Goal: Information Seeking & Learning: Learn about a topic

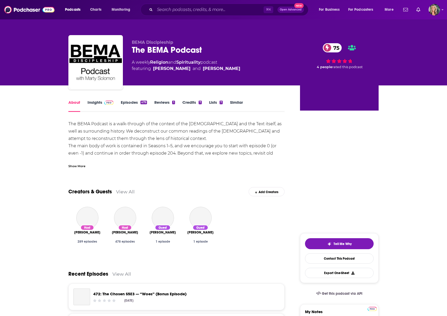
click at [92, 101] on link "Insights" at bounding box center [101, 106] width 26 height 12
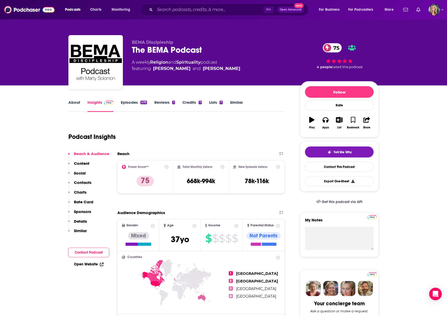
click at [231, 44] on p "BEMA Discipleship" at bounding box center [212, 42] width 160 height 5
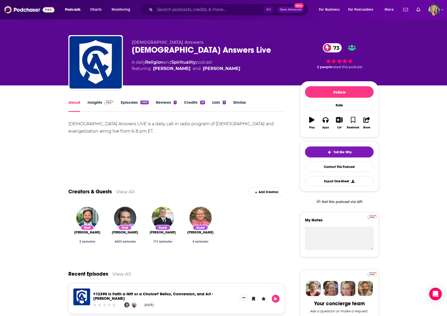
click at [94, 99] on div "About Insights Episodes 4662 Reviews 1 Credits 26 Lists 5 Similar" at bounding box center [176, 105] width 216 height 13
click at [93, 102] on link "Insights" at bounding box center [101, 106] width 26 height 12
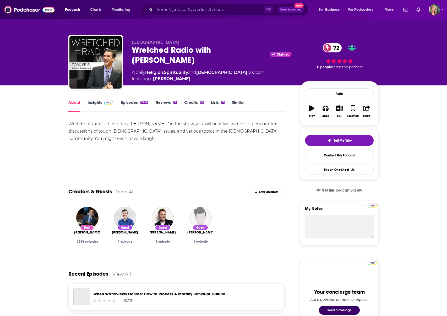
click at [93, 102] on link "Insights" at bounding box center [101, 106] width 26 height 12
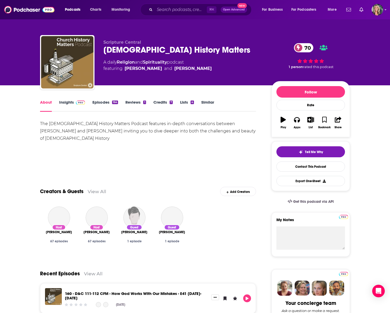
click at [69, 102] on link "Insights" at bounding box center [72, 106] width 26 height 12
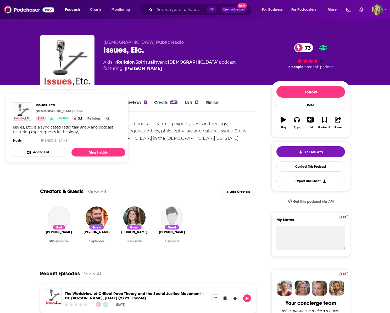
click at [175, 165] on div "Show More" at bounding box center [148, 164] width 216 height 9
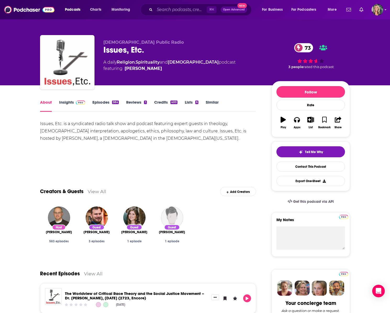
click at [67, 102] on link "Insights" at bounding box center [72, 106] width 26 height 12
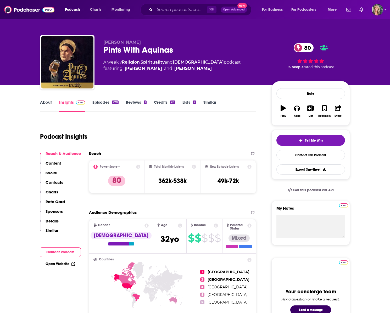
click at [30, 64] on div "Matt Fradd Pints With Aquinas 80 A weekly Religion , Spirituality and Christian…" at bounding box center [195, 42] width 335 height 85
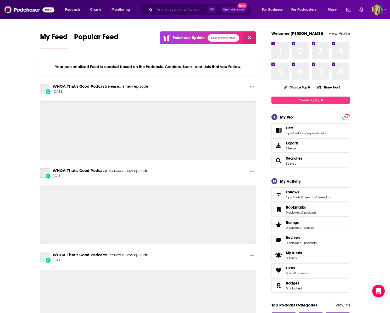
click at [167, 9] on input "Search podcasts, credits, & more..." at bounding box center [181, 10] width 52 height 8
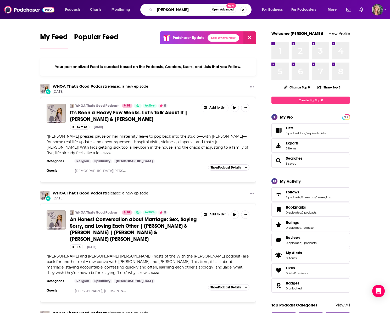
type input "[PERSON_NAME]"
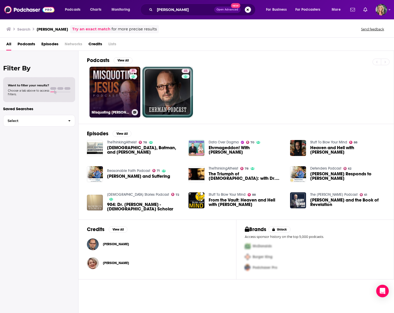
click at [120, 84] on link "71 Misquoting [DEMOGRAPHIC_DATA] with [PERSON_NAME]" at bounding box center [115, 92] width 51 height 51
